Goal: Task Accomplishment & Management: Manage account settings

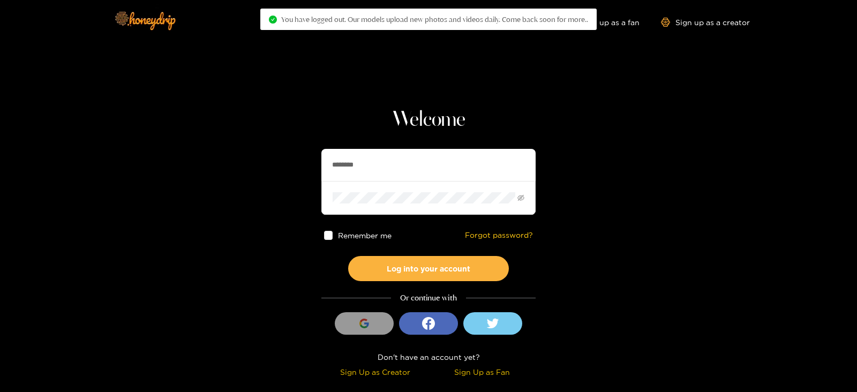
drag, startPoint x: 381, startPoint y: 158, endPoint x: 265, endPoint y: 168, distance: 116.6
click at [265, 168] on section "Welcome ******** Remember me Forgot password? Log into your account Or continue…" at bounding box center [428, 190] width 857 height 381
type input "*"
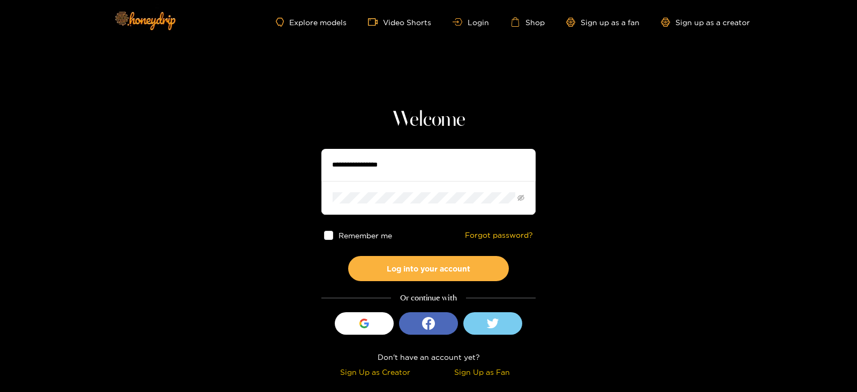
type input "*"
type input "**********"
click at [348, 256] on button "Log into your account" at bounding box center [428, 268] width 161 height 25
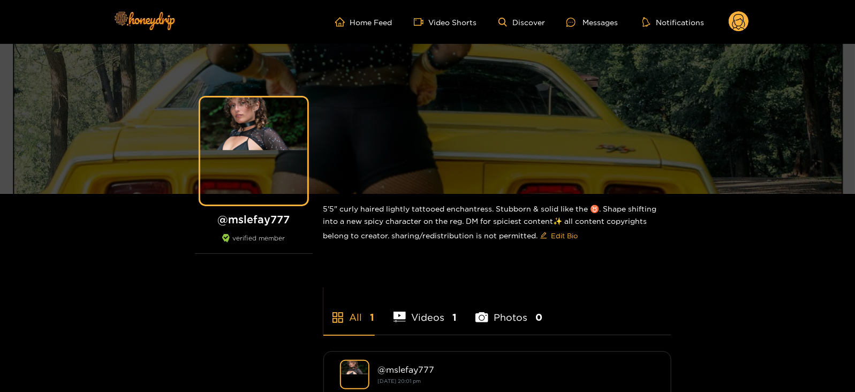
click at [752, 17] on header "Home Feed Video Shorts Discover Messages Notifications 0 videos discover messag…" at bounding box center [427, 22] width 855 height 44
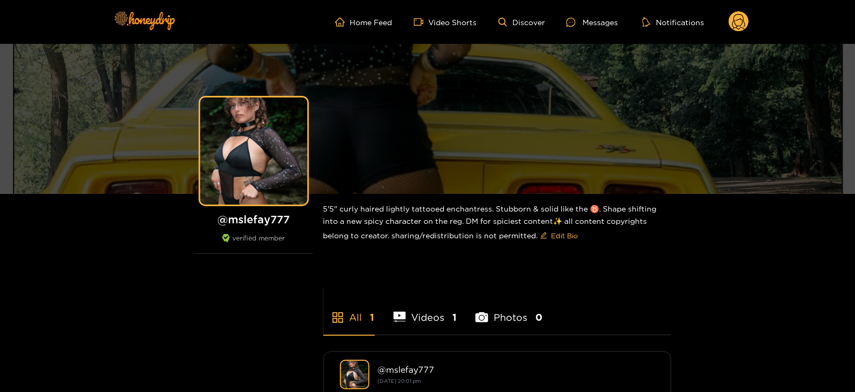
click at [747, 20] on circle at bounding box center [739, 21] width 20 height 20
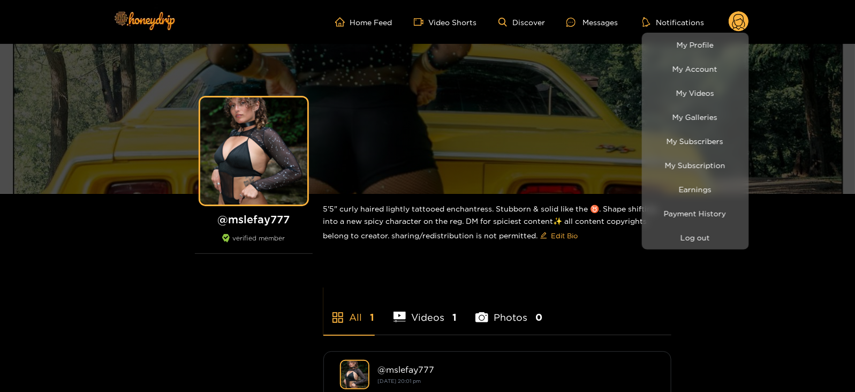
click at [704, 103] on li "My Videos" at bounding box center [695, 93] width 107 height 24
click at [697, 109] on link "My Galleries" at bounding box center [696, 117] width 102 height 19
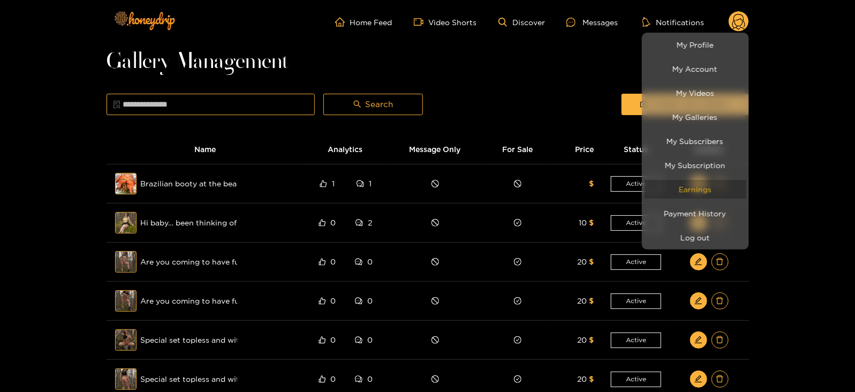
click at [673, 189] on link "Earnings" at bounding box center [696, 189] width 102 height 19
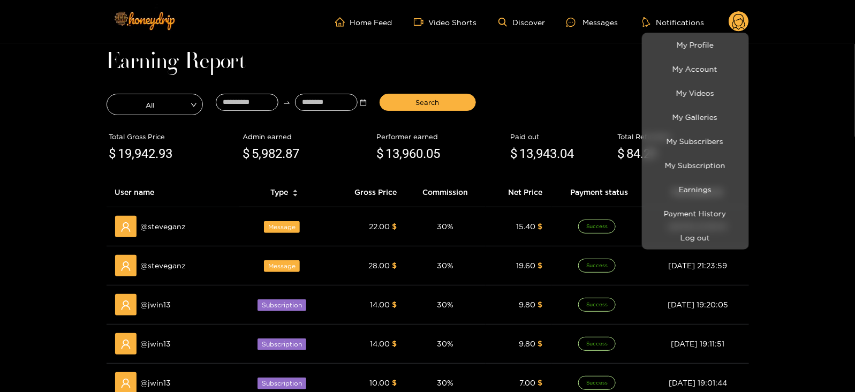
click at [242, 94] on div at bounding box center [427, 196] width 855 height 392
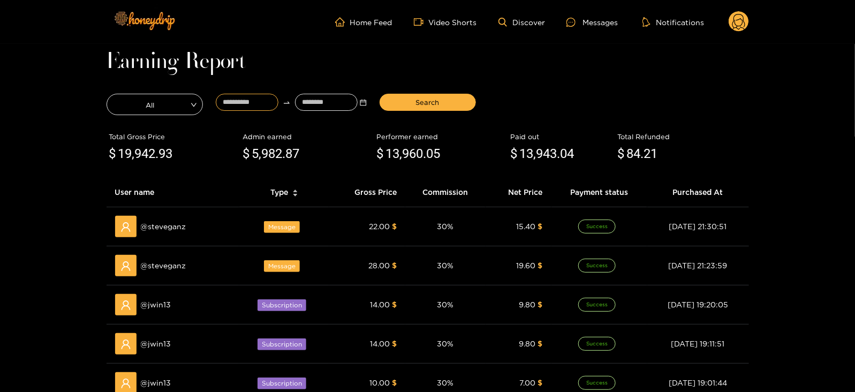
click at [242, 94] on input at bounding box center [247, 102] width 63 height 17
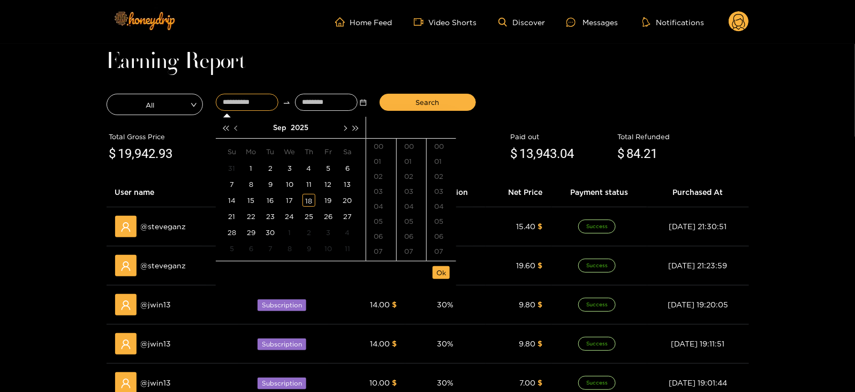
click at [238, 130] on button "button" at bounding box center [236, 127] width 11 height 21
type input "**********"
click at [340, 131] on button "button" at bounding box center [344, 127] width 11 height 21
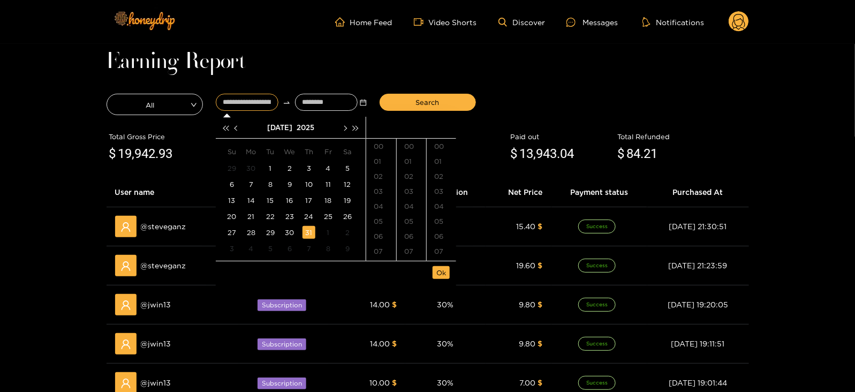
click at [301, 225] on td "31" at bounding box center [308, 232] width 19 height 16
type input "**********"
click at [314, 104] on input at bounding box center [326, 102] width 63 height 17
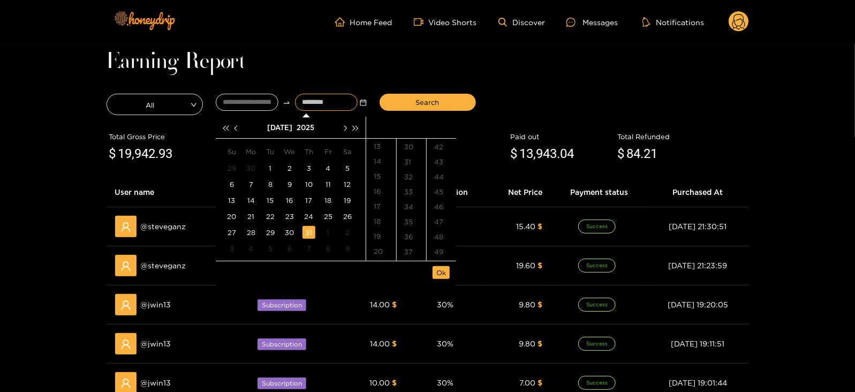
click at [336, 124] on div "[DATE]" at bounding box center [291, 127] width 97 height 21
click at [339, 126] on button "button" at bounding box center [344, 127] width 11 height 21
click at [310, 199] on div "18" at bounding box center [309, 200] width 13 height 13
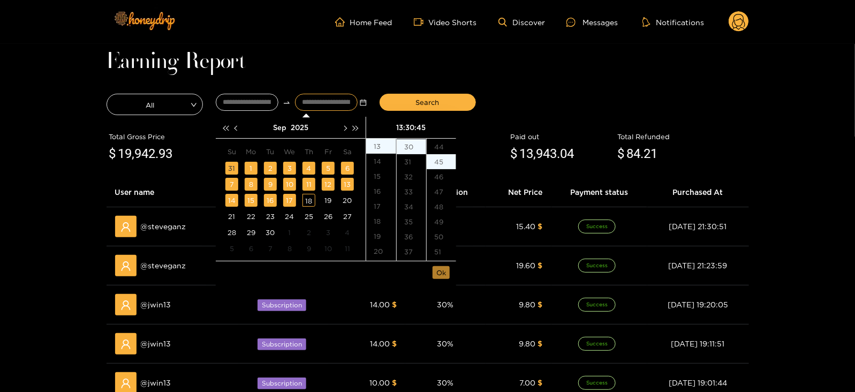
scroll to position [675, 0]
type input "**********"
click at [440, 273] on span "Ok" at bounding box center [441, 272] width 10 height 11
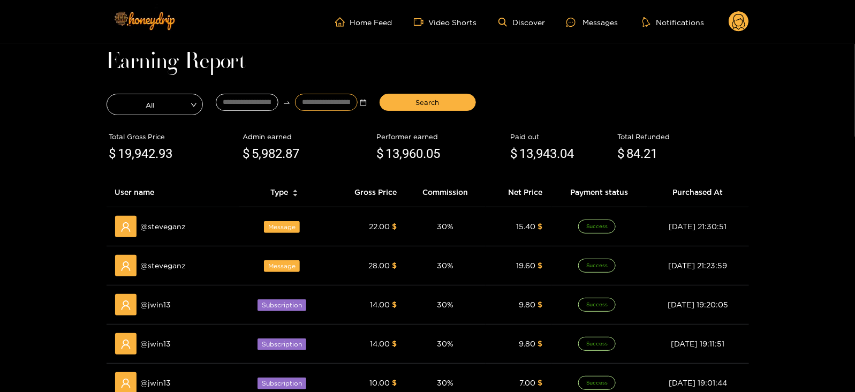
click at [422, 92] on div "Search" at bounding box center [427, 104] width 109 height 27
click at [421, 97] on span "Search" at bounding box center [428, 102] width 24 height 11
drag, startPoint x: 88, startPoint y: 74, endPoint x: 218, endPoint y: 125, distance: 140.4
click at [88, 74] on main "**********" at bounding box center [427, 368] width 855 height 648
click at [409, 114] on div "Search" at bounding box center [427, 104] width 109 height 27
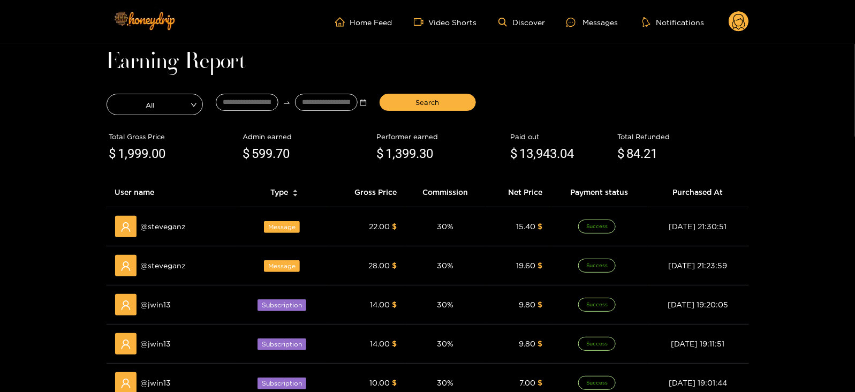
click at [405, 111] on div "Search" at bounding box center [427, 104] width 109 height 27
click at [402, 103] on button "Search" at bounding box center [428, 102] width 96 height 17
click at [570, 26] on div "Messages" at bounding box center [592, 22] width 51 height 12
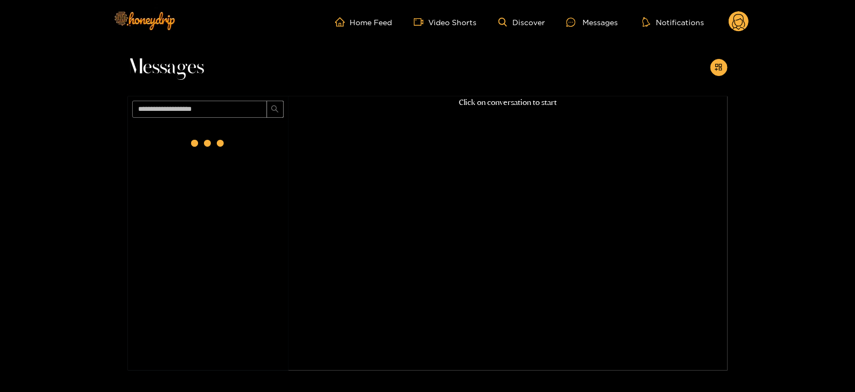
click at [739, 22] on circle at bounding box center [739, 21] width 20 height 20
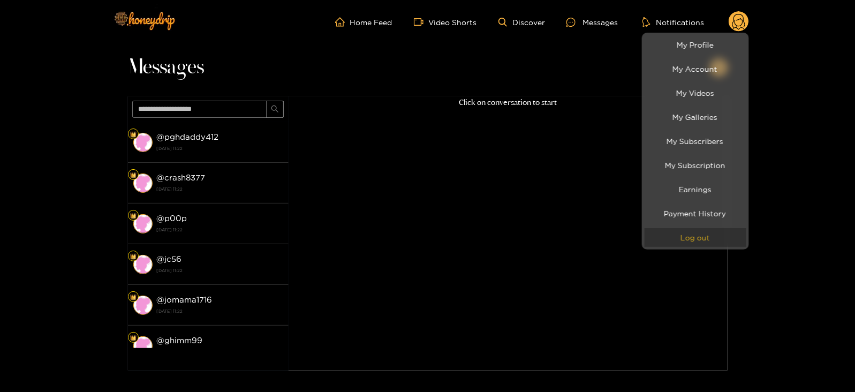
click at [693, 231] on button "Log out" at bounding box center [696, 237] width 102 height 19
